Goal: Navigation & Orientation: Find specific page/section

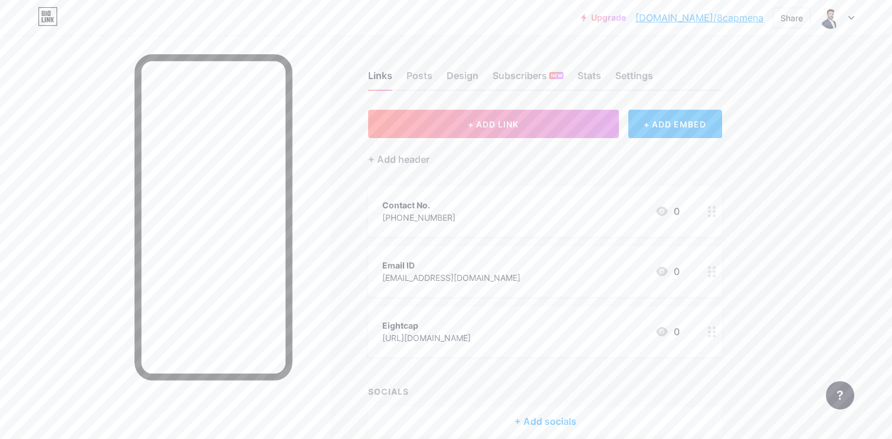
scroll to position [55, 0]
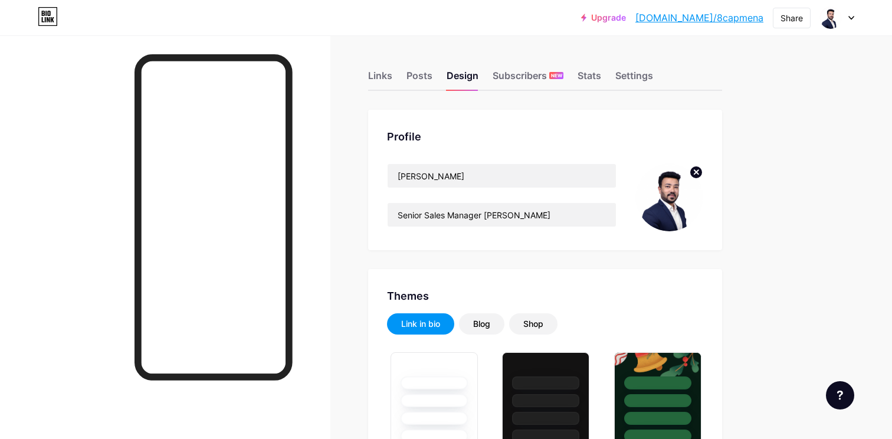
scroll to position [1457, 0]
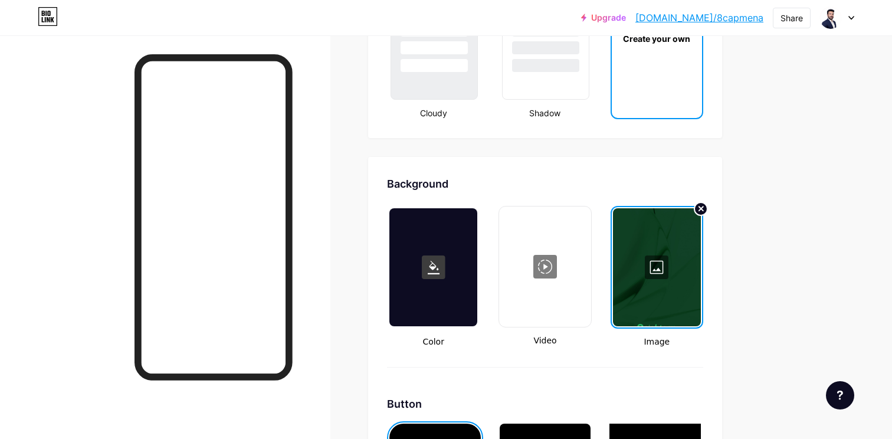
click at [325, 64] on div at bounding box center [165, 254] width 330 height 439
click at [317, 244] on div at bounding box center [165, 254] width 330 height 439
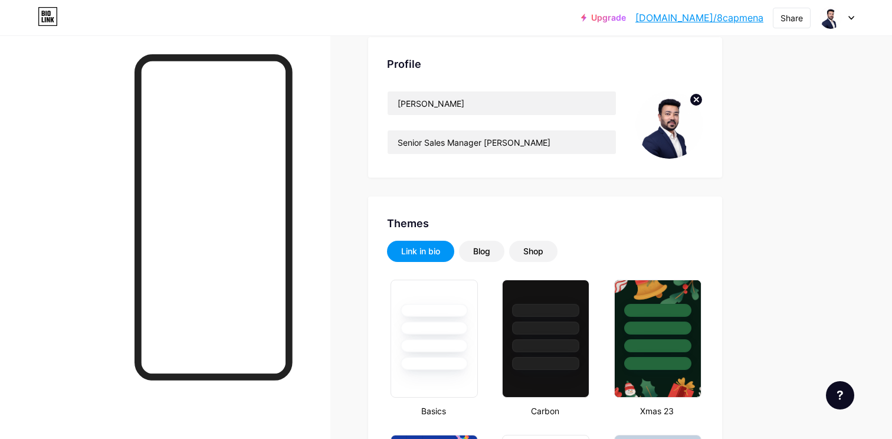
scroll to position [0, 0]
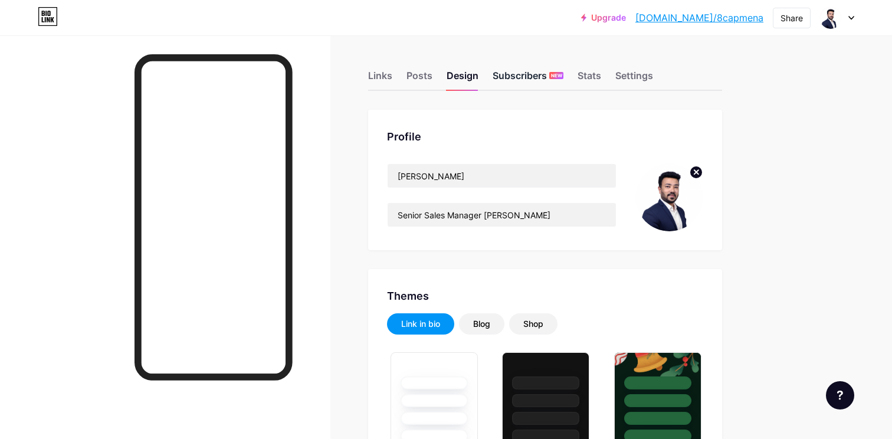
click at [517, 76] on div "Subscribers NEW" at bounding box center [528, 78] width 71 height 21
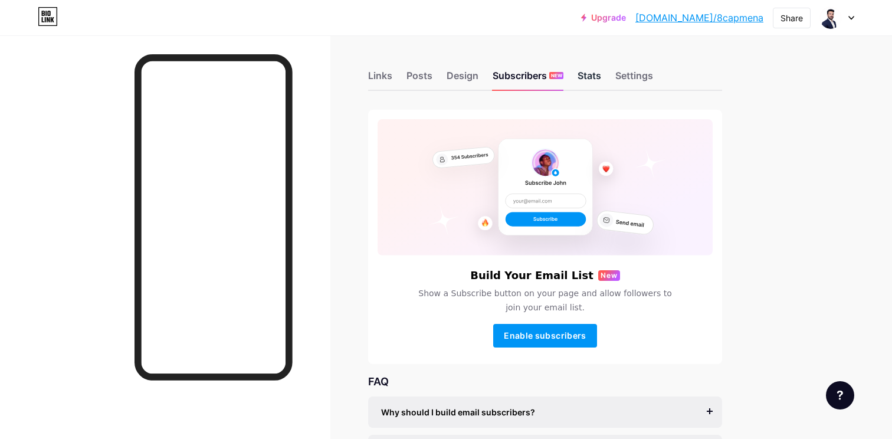
click at [578, 75] on div "Stats" at bounding box center [590, 78] width 24 height 21
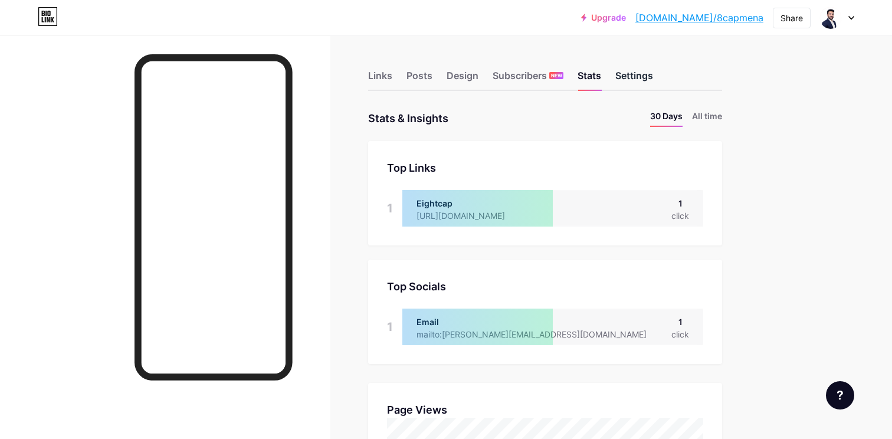
click at [634, 87] on div "Settings" at bounding box center [634, 78] width 38 height 21
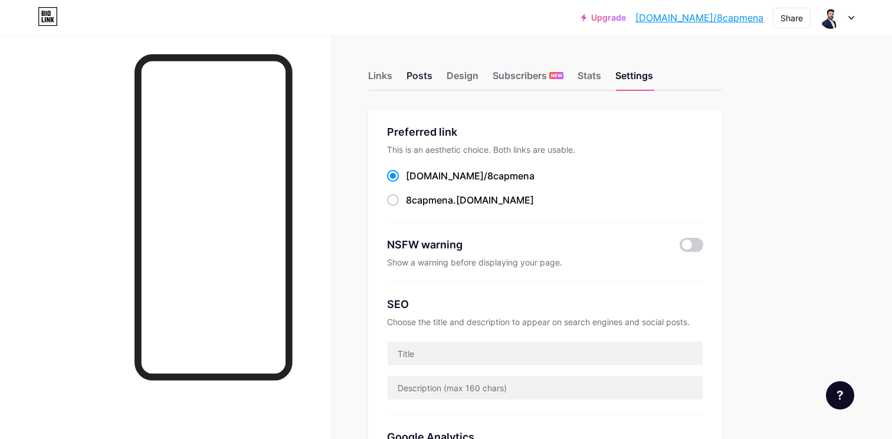
click at [412, 71] on div "Posts" at bounding box center [420, 78] width 26 height 21
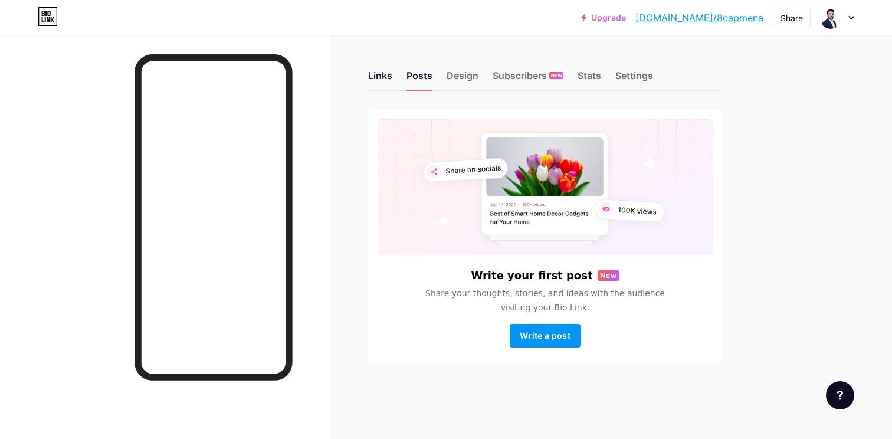
click at [379, 75] on div "Links" at bounding box center [380, 78] width 24 height 21
